Goal: Book appointment/travel/reservation

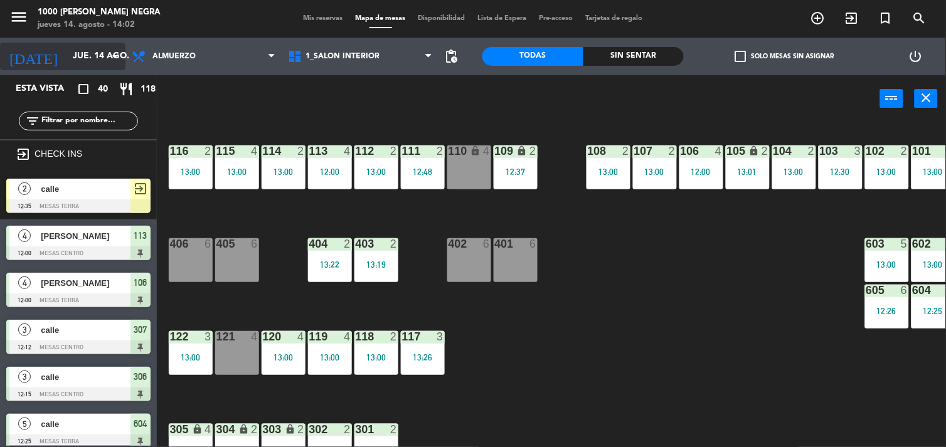
click at [113, 53] on icon "arrow_drop_down" at bounding box center [114, 56] width 15 height 15
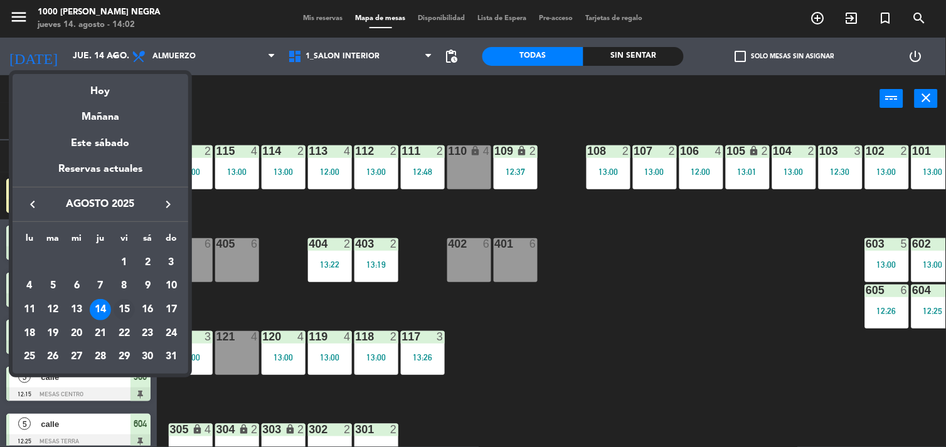
click at [121, 306] on div "15" at bounding box center [124, 309] width 21 height 21
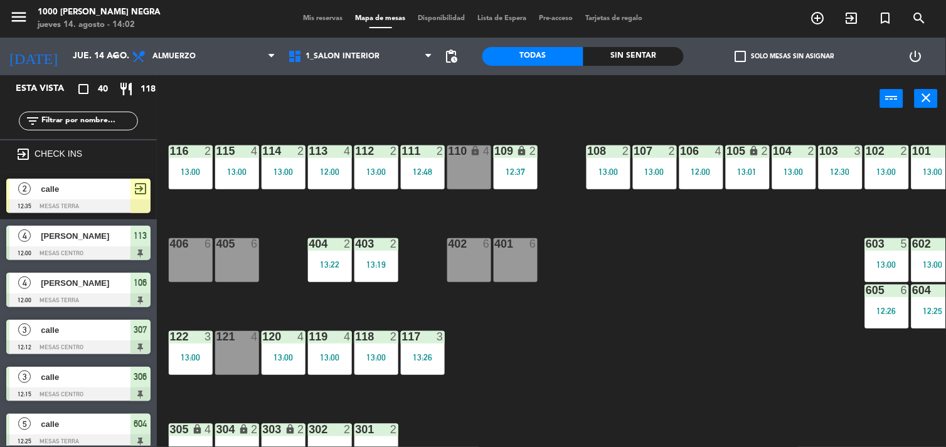
type input "vie. 15 ago."
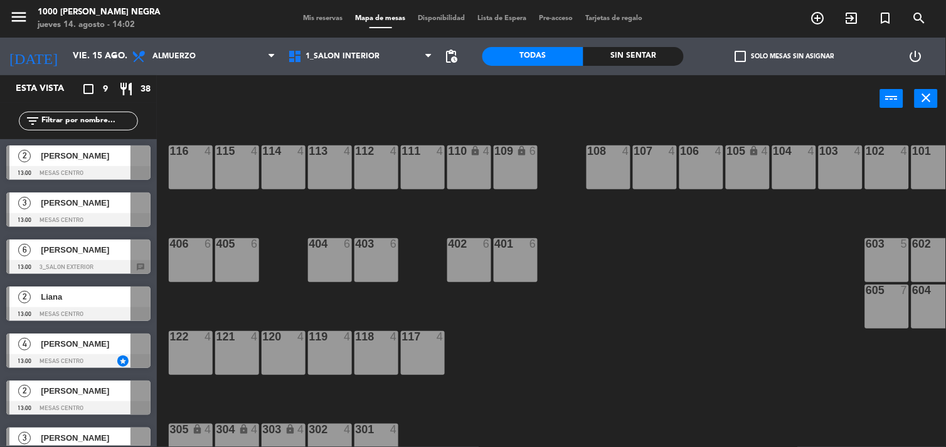
click at [322, 19] on span "Mis reservas" at bounding box center [323, 18] width 52 height 7
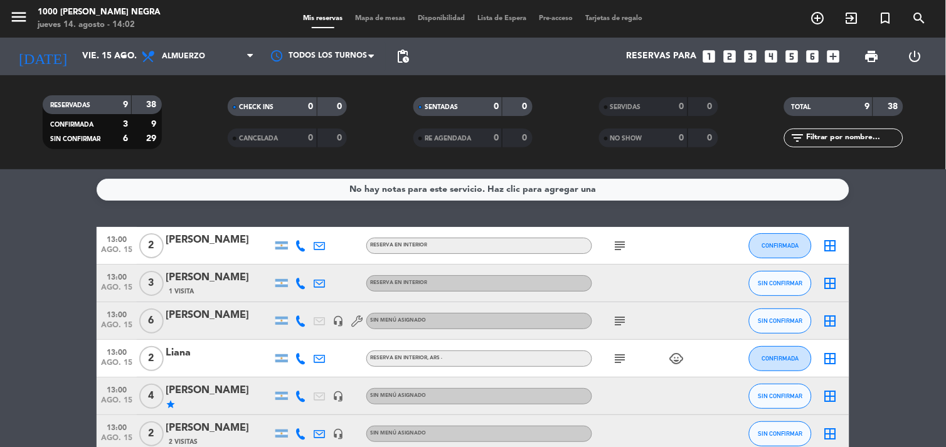
click at [778, 55] on icon "looks_4" at bounding box center [772, 56] width 16 height 16
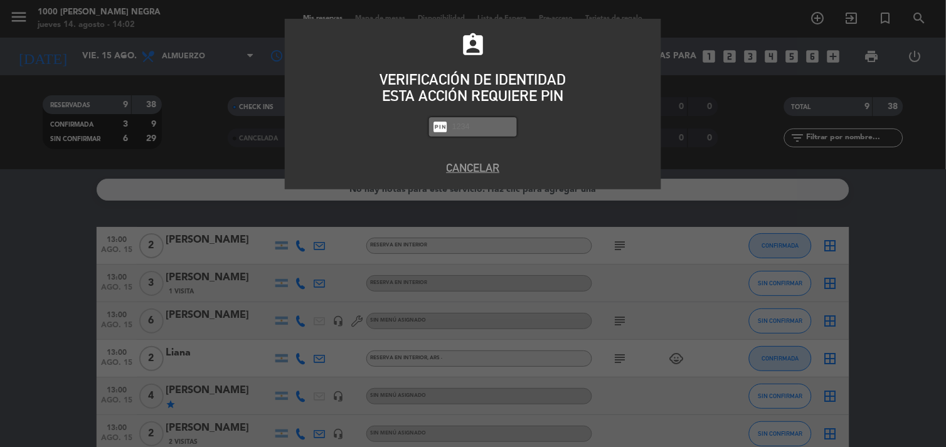
click at [473, 122] on input "text" at bounding box center [482, 127] width 63 height 14
type input "2492"
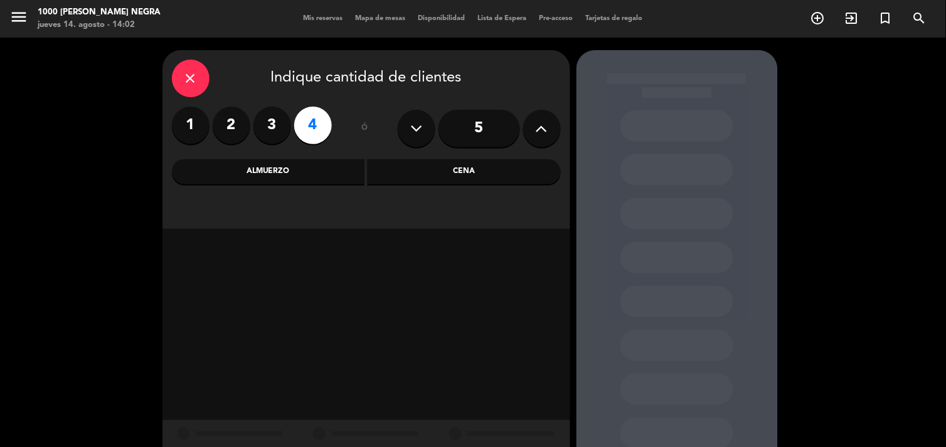
click at [289, 179] on div "Almuerzo" at bounding box center [268, 171] width 193 height 25
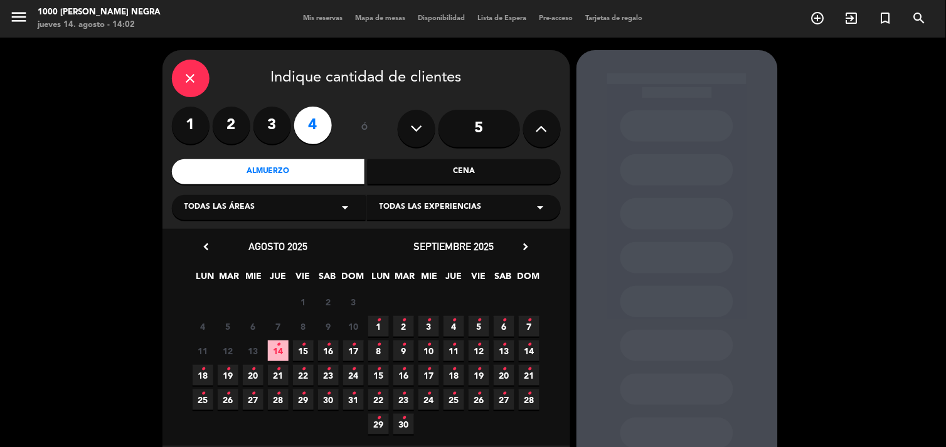
click at [277, 341] on icon "•" at bounding box center [278, 345] width 4 height 20
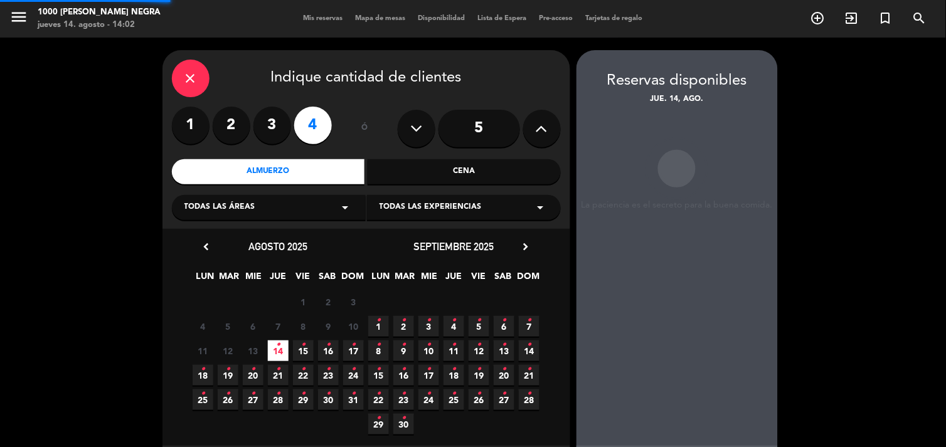
scroll to position [50, 0]
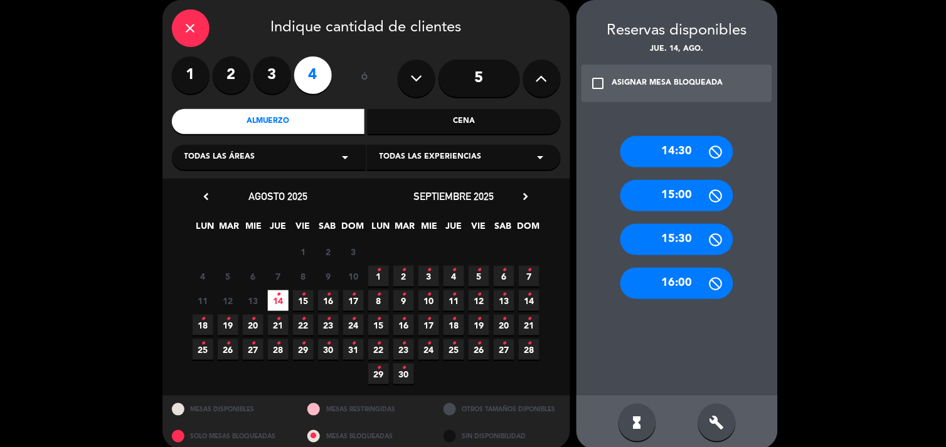
click at [305, 297] on icon "•" at bounding box center [303, 295] width 4 height 20
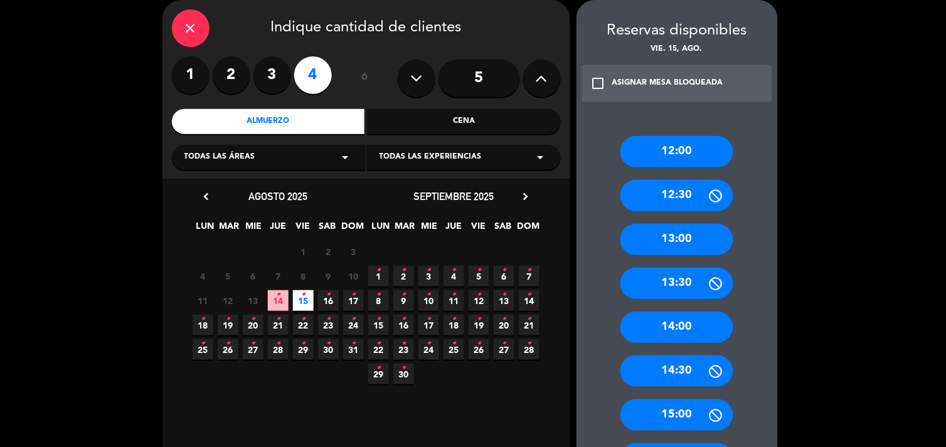
click at [307, 301] on span "15 •" at bounding box center [303, 301] width 21 height 21
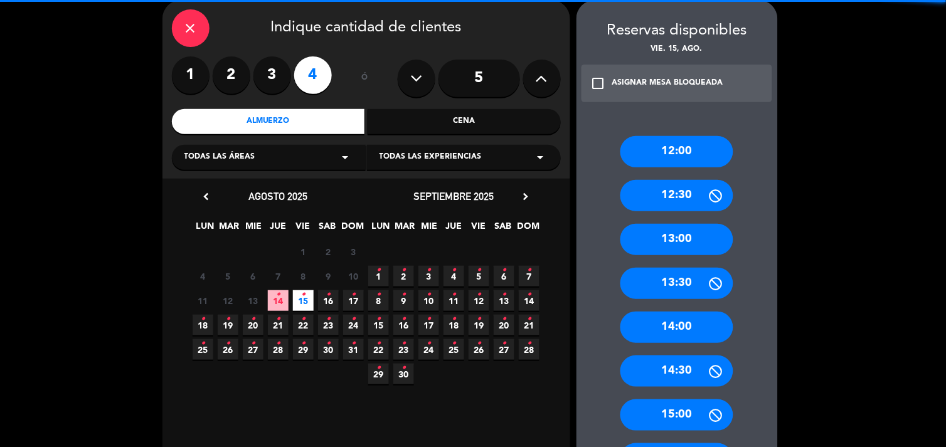
click at [307, 301] on span "15 •" at bounding box center [303, 301] width 21 height 21
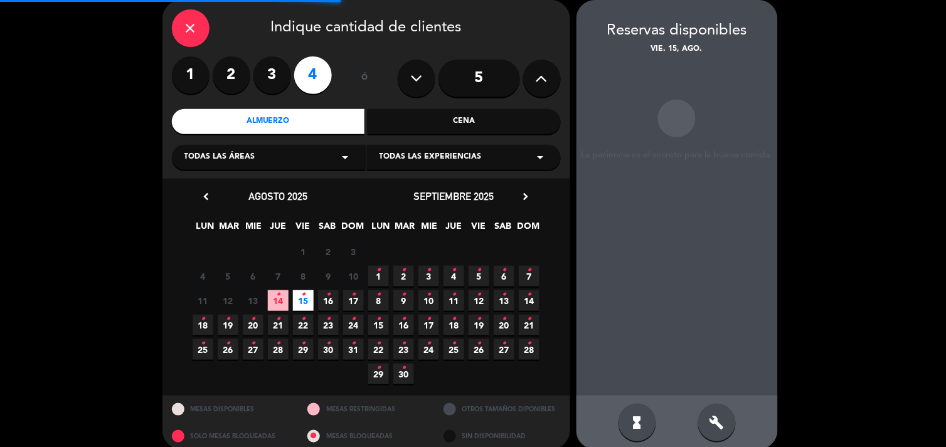
click at [307, 301] on span "15 •" at bounding box center [303, 301] width 21 height 21
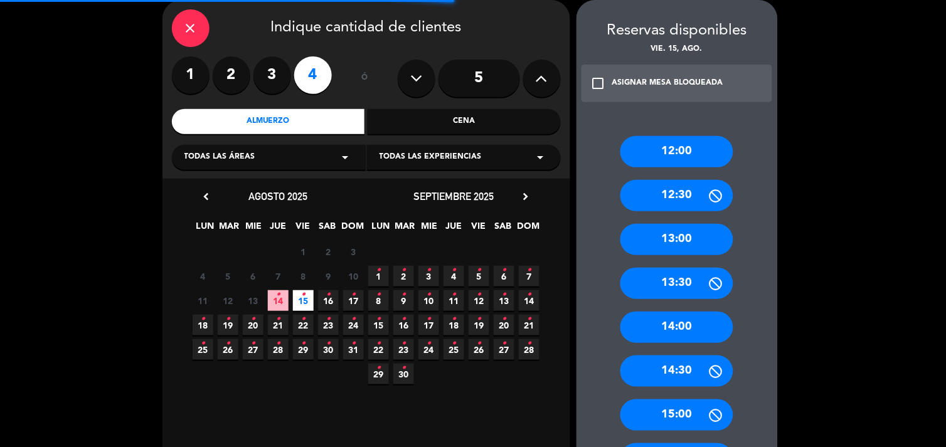
click at [307, 301] on span "15 •" at bounding box center [303, 301] width 21 height 21
click at [767, 373] on div "12:00 12:30 13:00 13:30 14:00 14:30 15:00 15:30 16:00" at bounding box center [677, 321] width 201 height 420
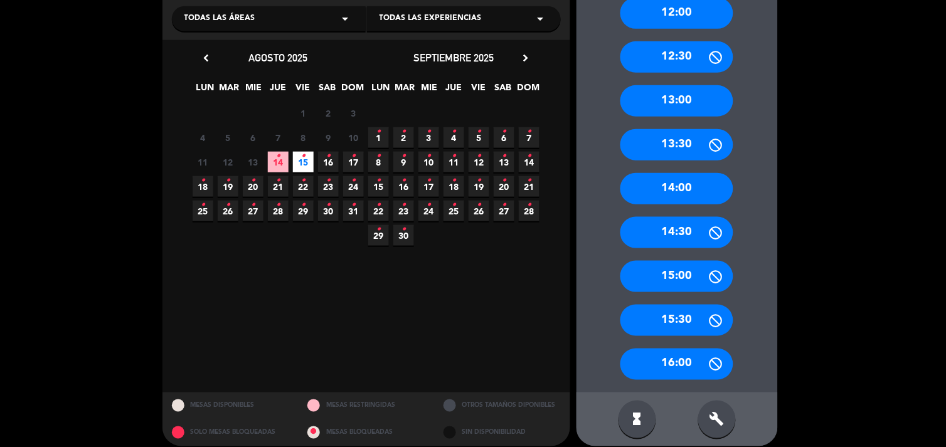
scroll to position [190, 0]
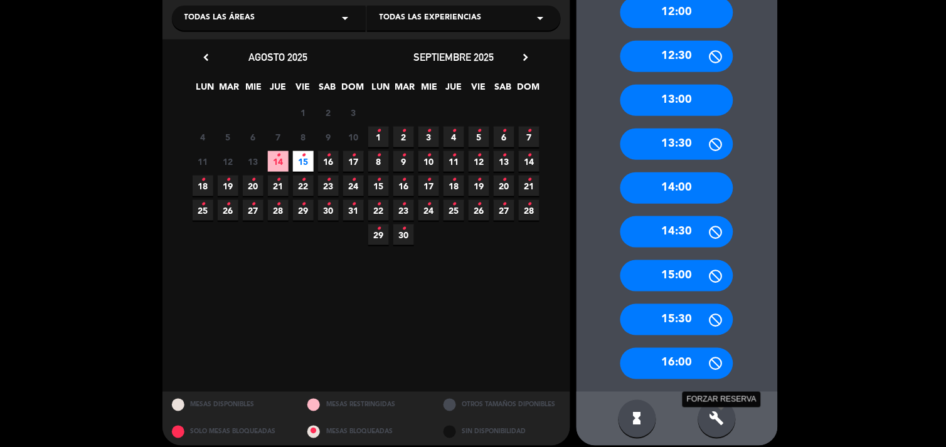
click at [715, 412] on icon "build" at bounding box center [717, 419] width 15 height 15
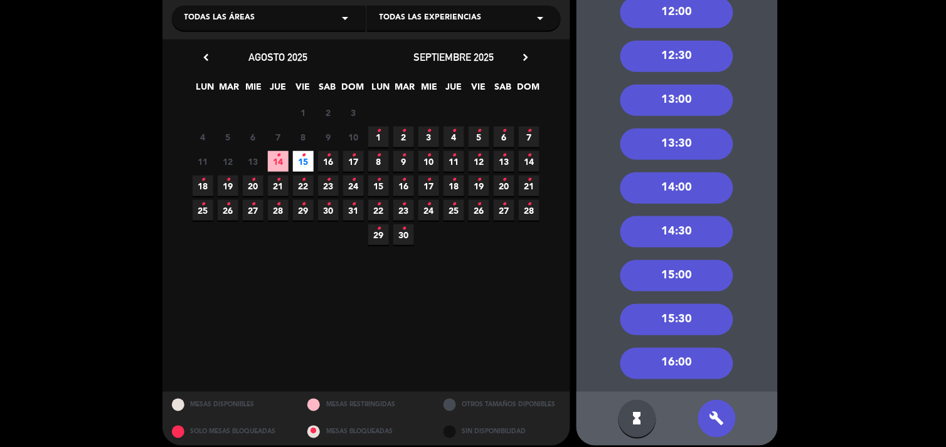
click at [695, 53] on div "12:30" at bounding box center [677, 56] width 113 height 31
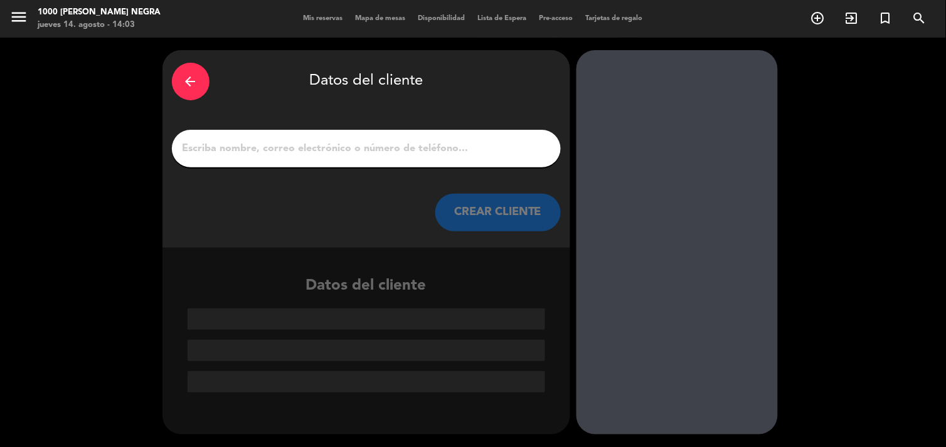
click at [316, 155] on input "1" at bounding box center [366, 149] width 370 height 18
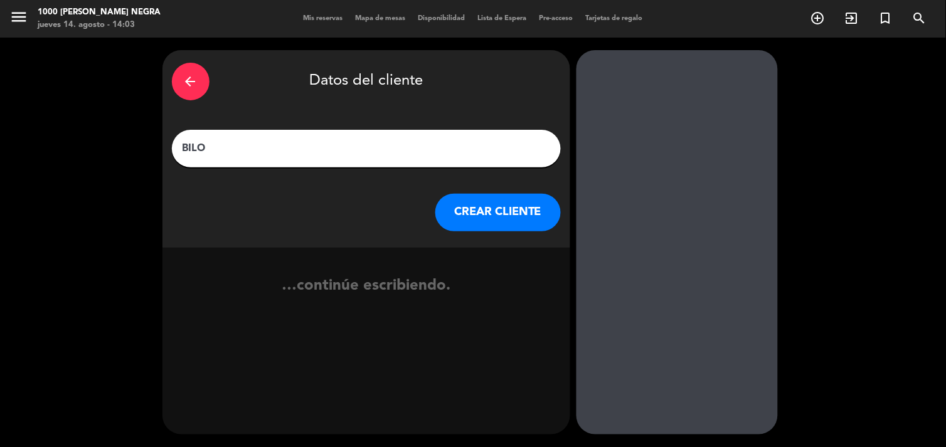
click at [316, 155] on input "BILO" at bounding box center [366, 149] width 370 height 18
type input "BILO MINEL"
click at [505, 232] on div "arrow_back Datos del cliente BILO [PERSON_NAME] CLIENTE" at bounding box center [367, 149] width 408 height 198
click at [505, 210] on button "CREAR CLIENTE" at bounding box center [498, 213] width 126 height 38
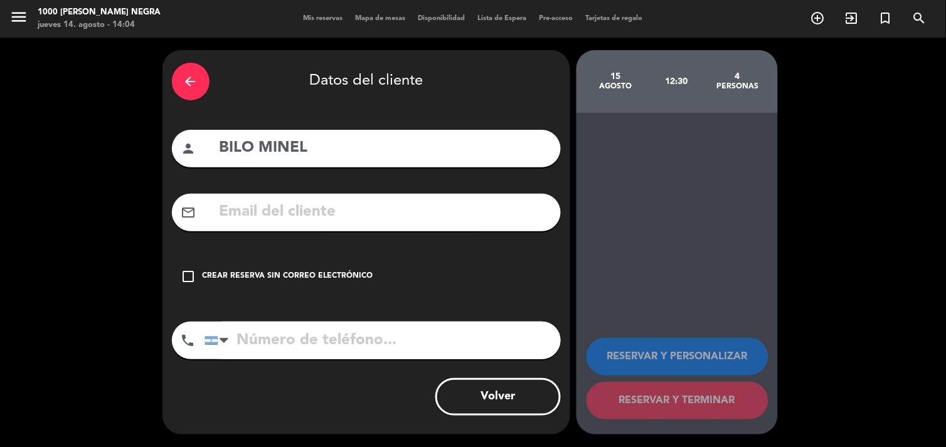
click at [184, 274] on icon "check_box_outline_blank" at bounding box center [188, 276] width 15 height 15
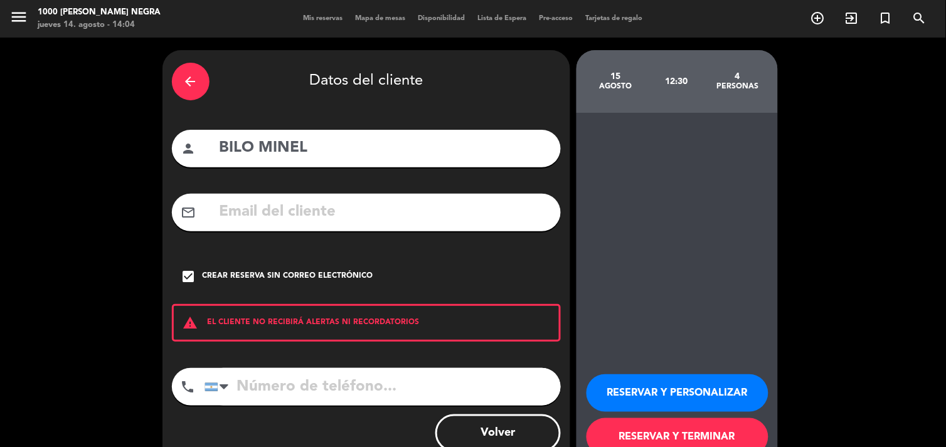
click at [256, 396] on input "tel" at bounding box center [383, 387] width 356 height 38
type input "1140261826"
click at [717, 391] on button "RESERVAR Y PERSONALIZAR" at bounding box center [678, 394] width 182 height 38
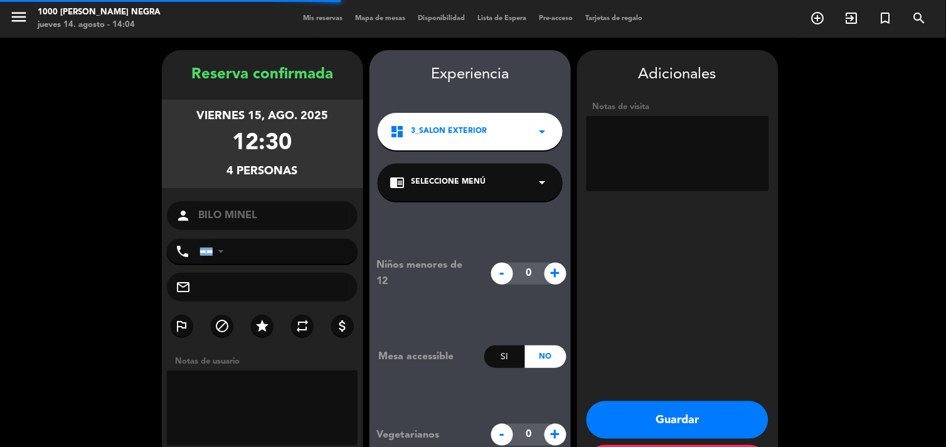
type input "[PHONE_NUMBER]"
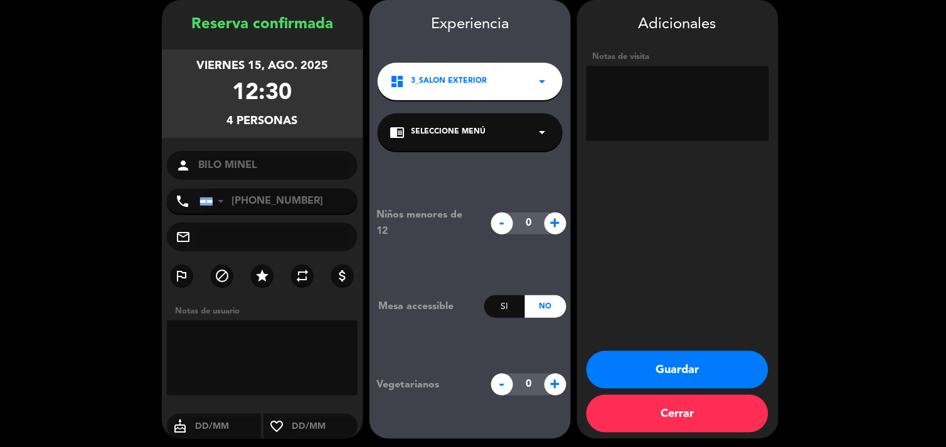
click at [709, 362] on button "Guardar" at bounding box center [678, 370] width 182 height 38
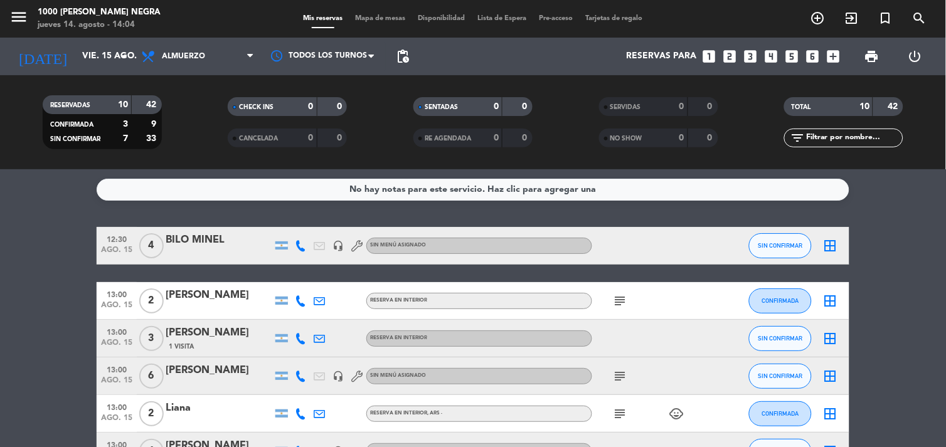
click at [847, 215] on div "No hay notas para este servicio. Haz clic para agregar una 12:30 ago. 15 4 BILO…" at bounding box center [473, 308] width 946 height 278
